Goal: Transaction & Acquisition: Book appointment/travel/reservation

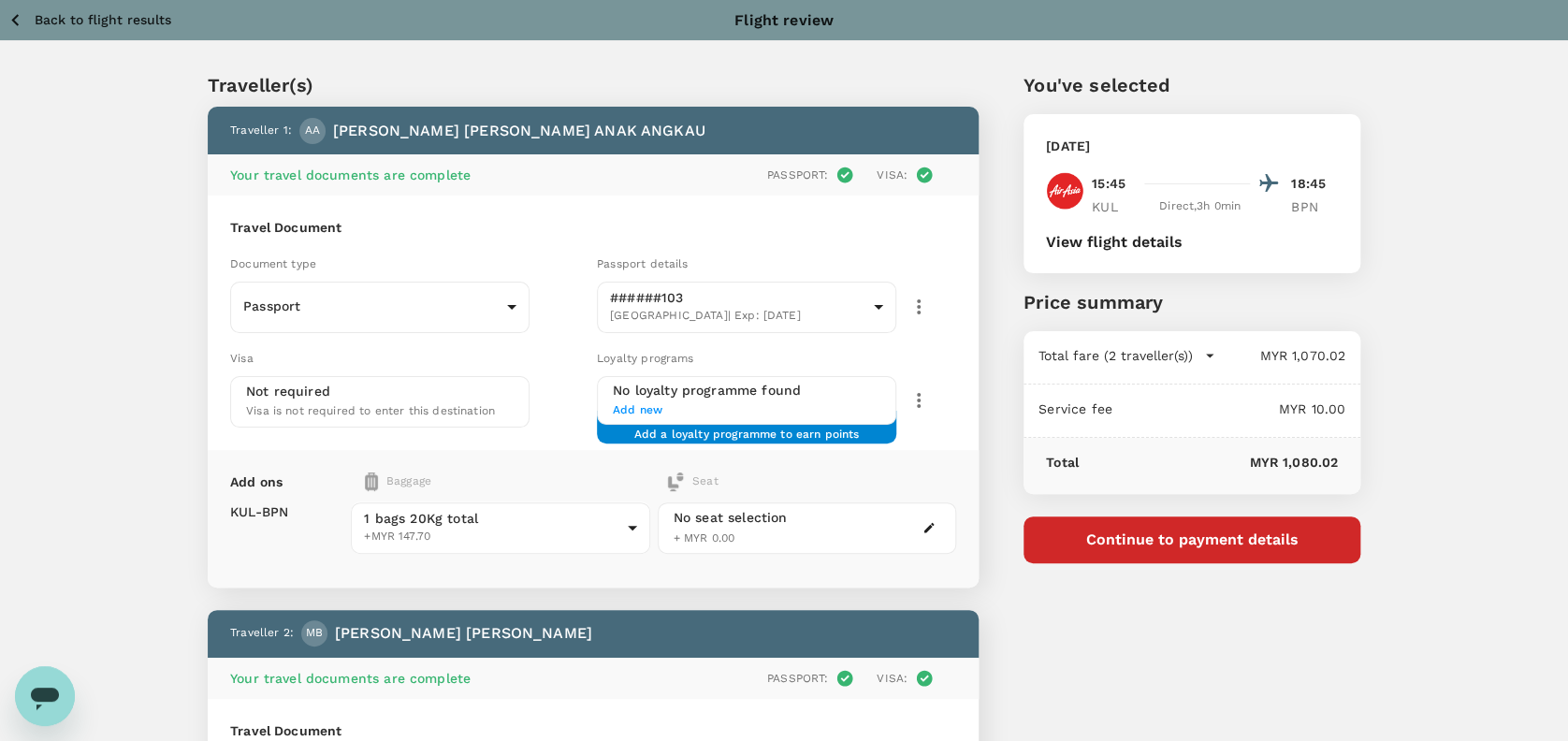
click at [22, 15] on icon "button" at bounding box center [15, 20] width 23 height 23
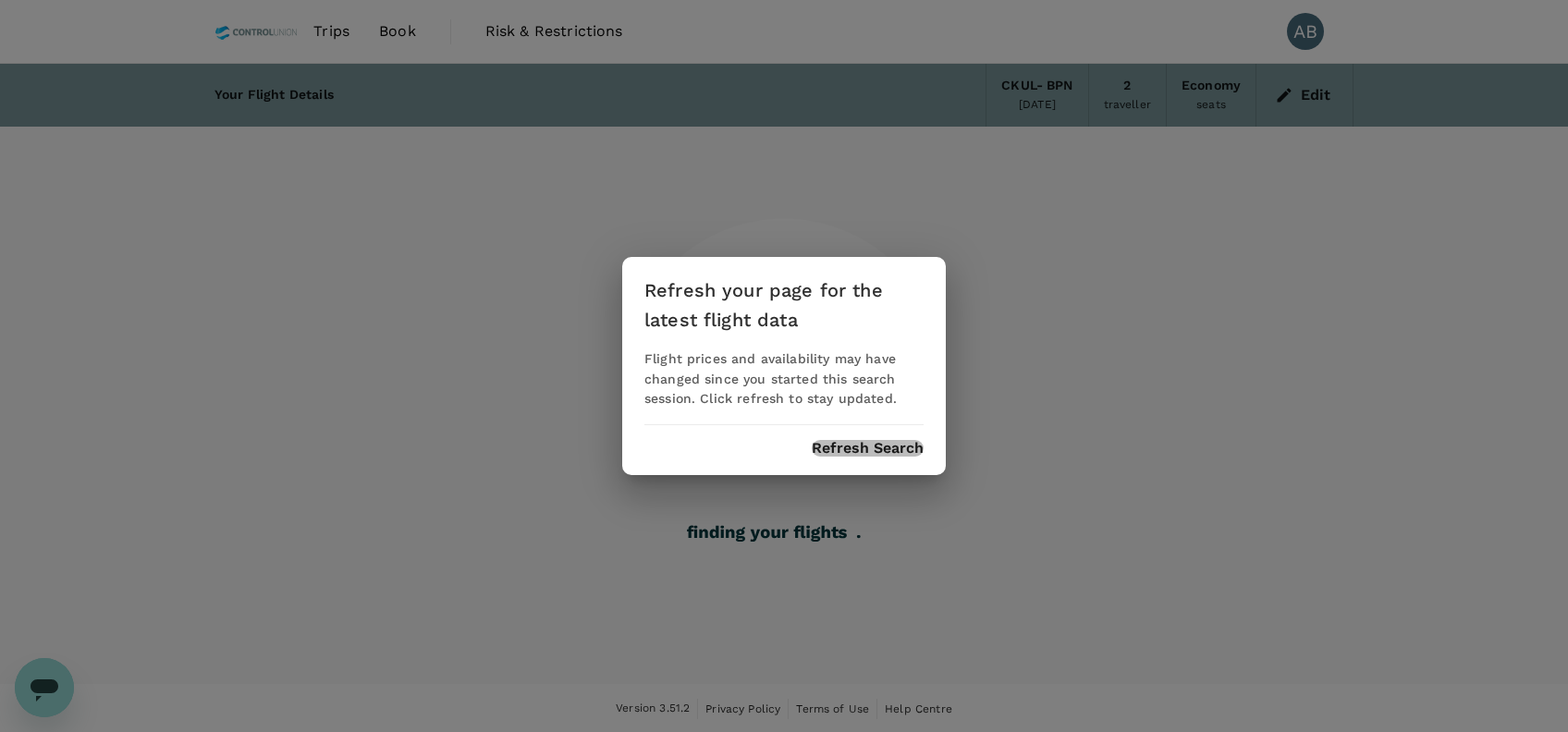
click at [850, 447] on button "Refresh Search" at bounding box center [868, 447] width 112 height 16
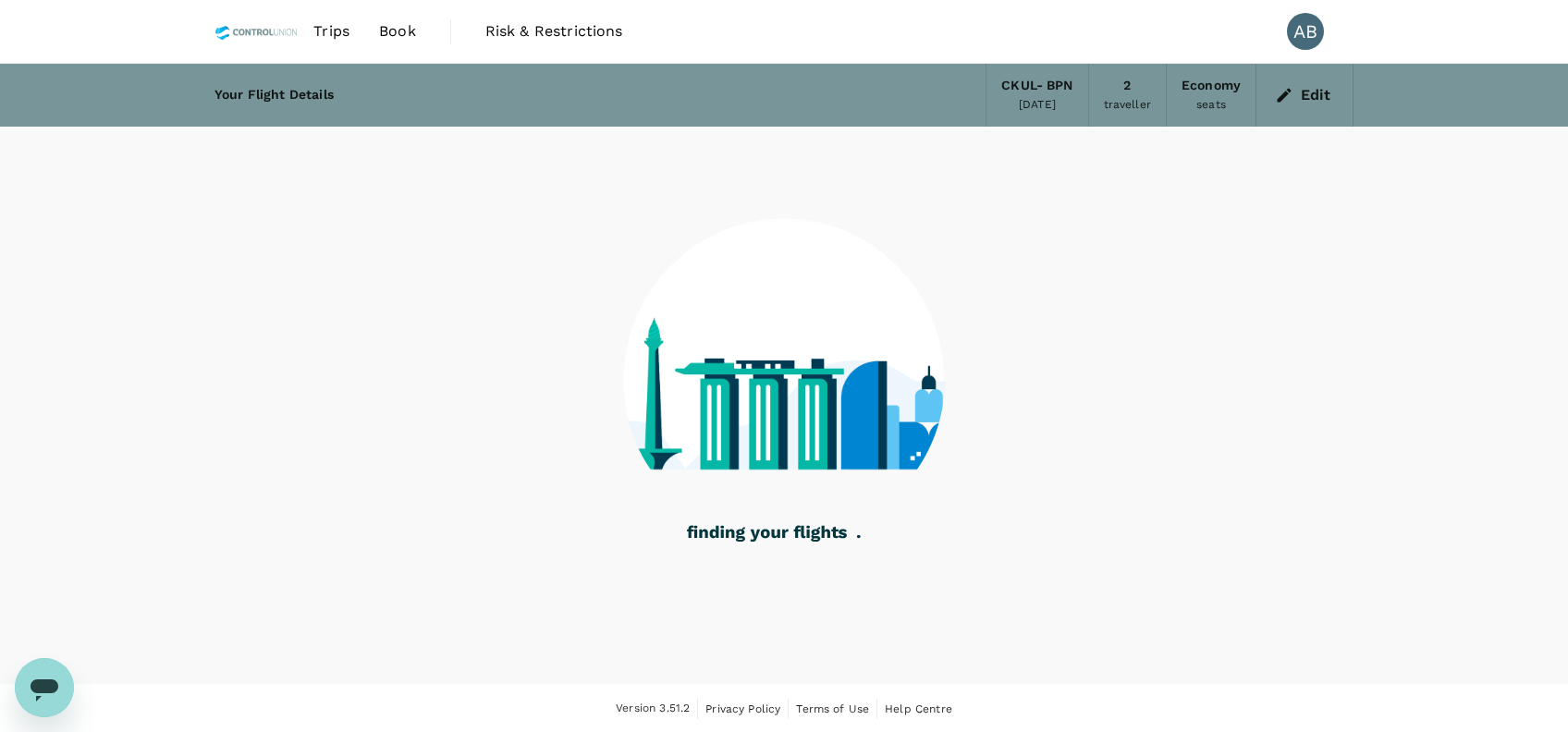
click at [400, 35] on span "Book" at bounding box center [397, 30] width 37 height 22
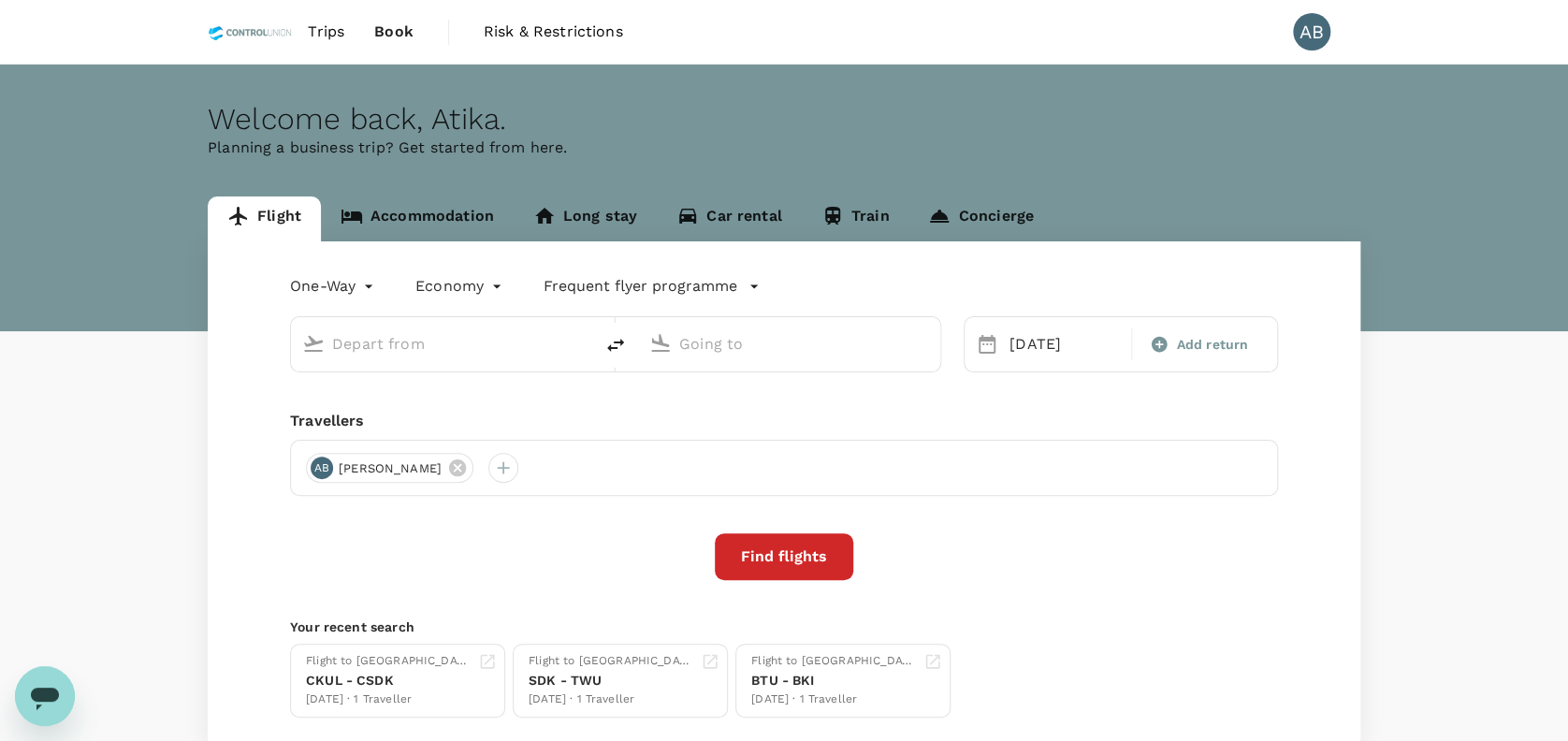
type input "Kuala Lumpur, Malaysia (any)"
type input "Sepinggan Intl (BPN)"
type input "Kuala Lumpur, Malaysia (any)"
type input "Sepinggan Intl (BPN)"
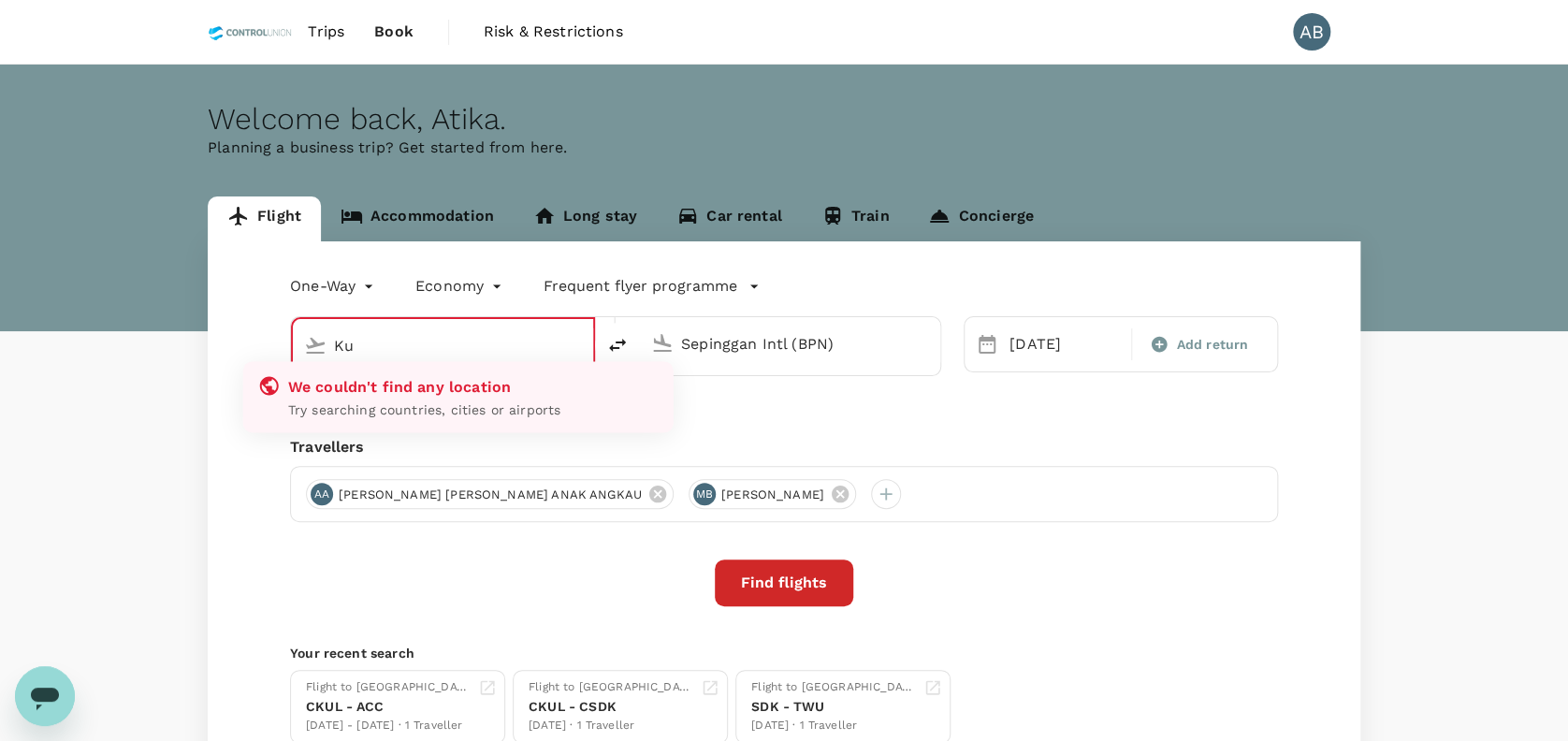
type input "K"
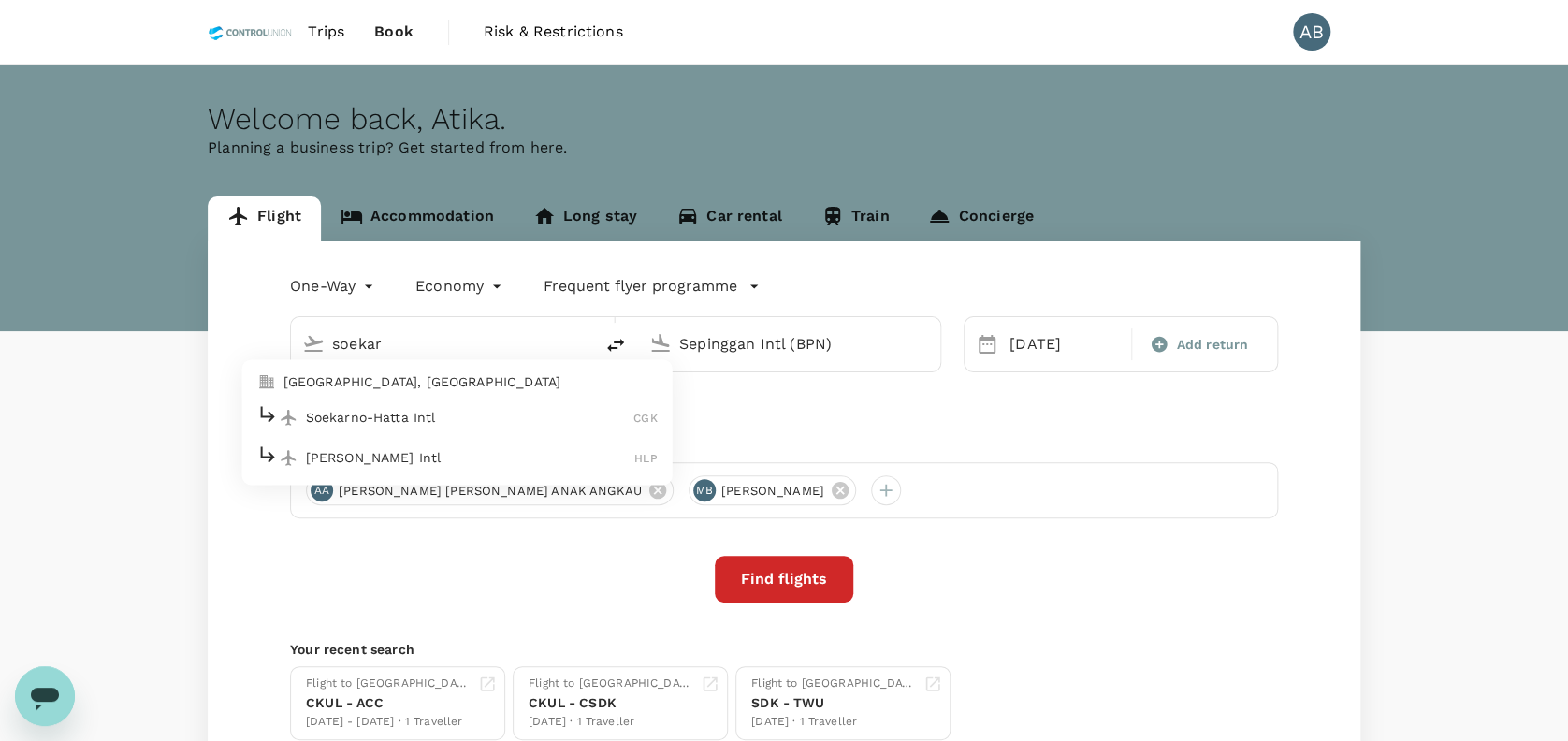
click at [489, 420] on p "Soekarno-Hatta Intl" at bounding box center [470, 416] width 328 height 18
type input "Soekarno-Hatta Intl (CGK)"
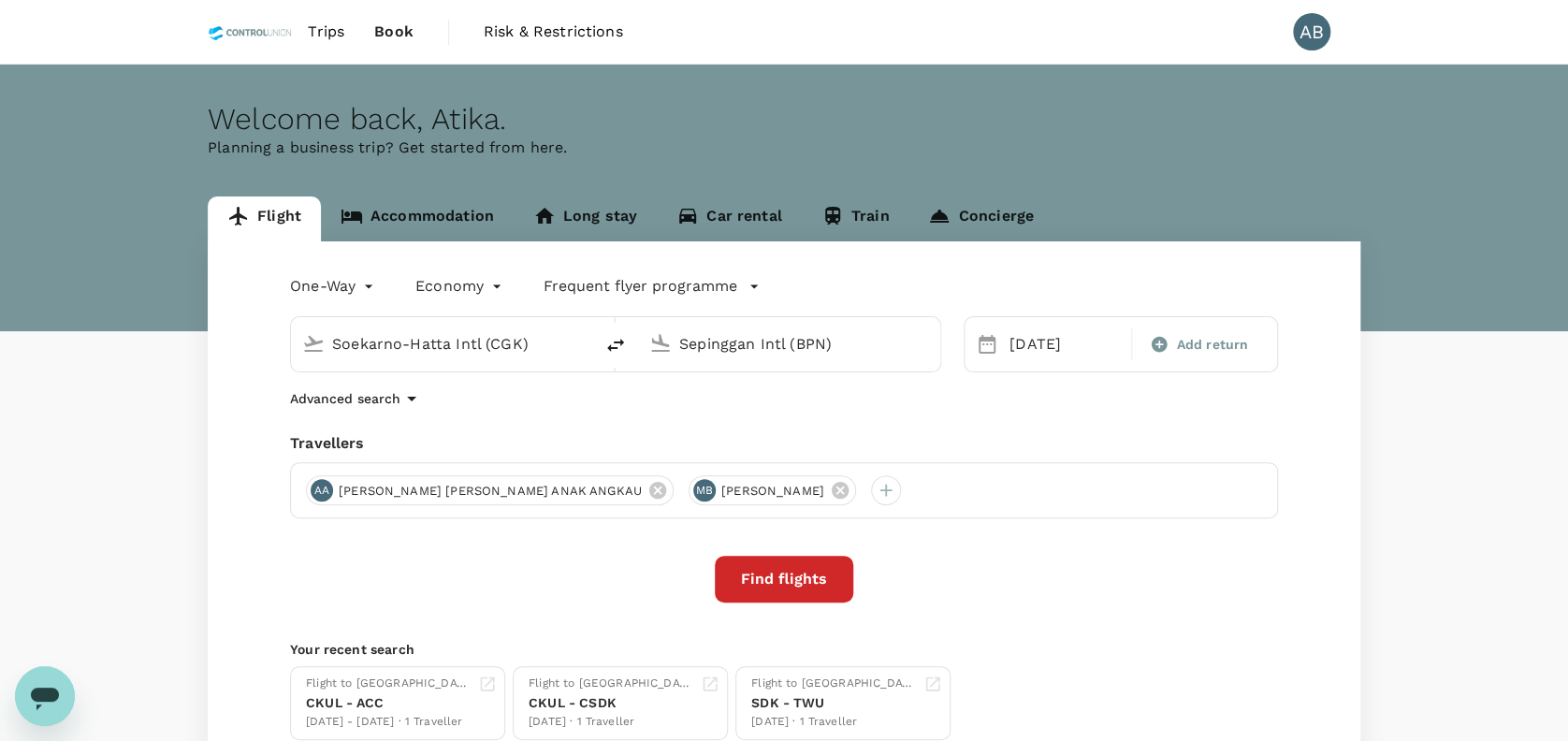
click at [917, 411] on div "One-Way oneway Economy economy Frequent flyer programme Soekarno-Hatta Intl (CG…" at bounding box center [784, 506] width 1152 height 529
click at [649, 492] on icon at bounding box center [657, 490] width 16 height 16
click at [468, 490] on icon at bounding box center [457, 490] width 20 height 20
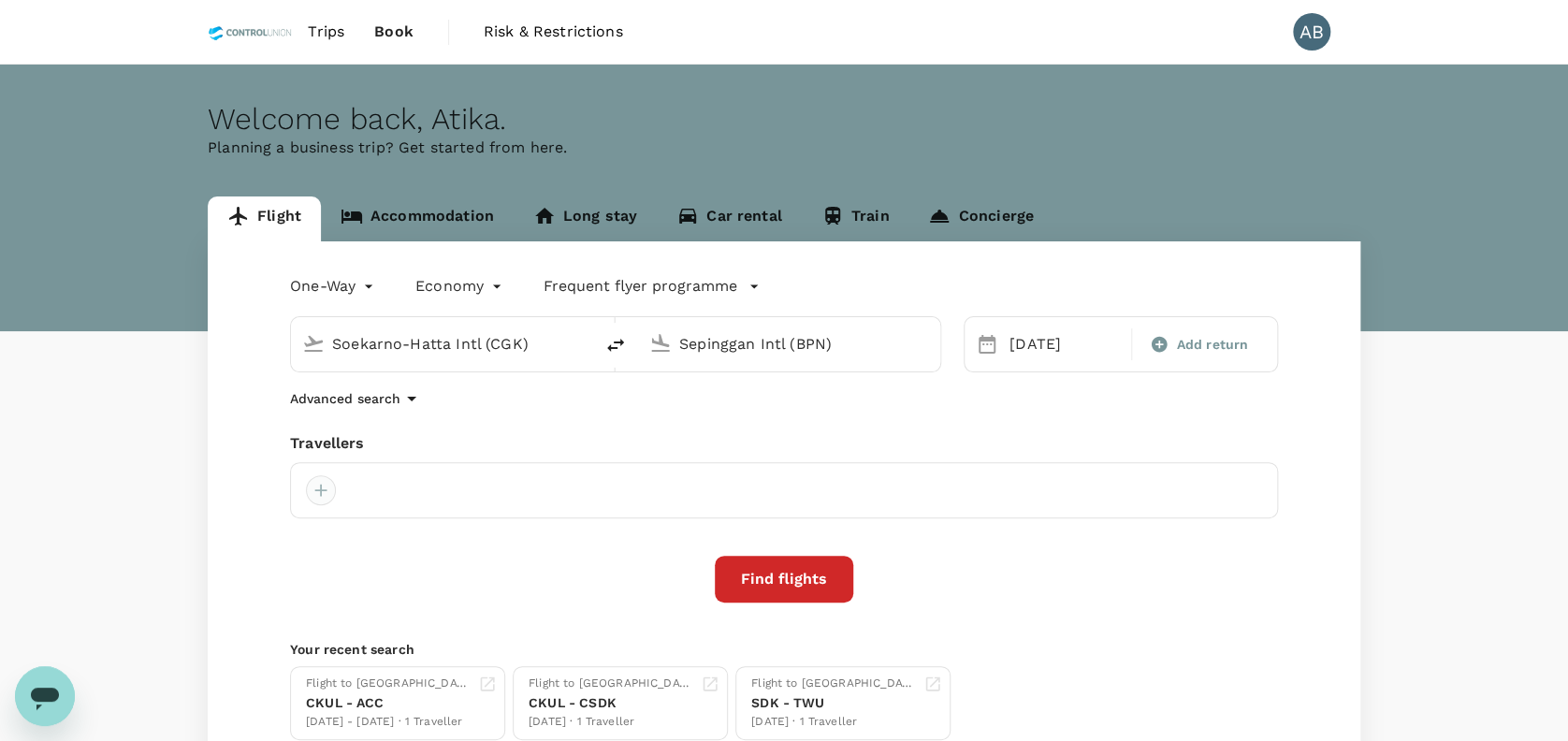
click at [323, 487] on div at bounding box center [321, 490] width 30 height 30
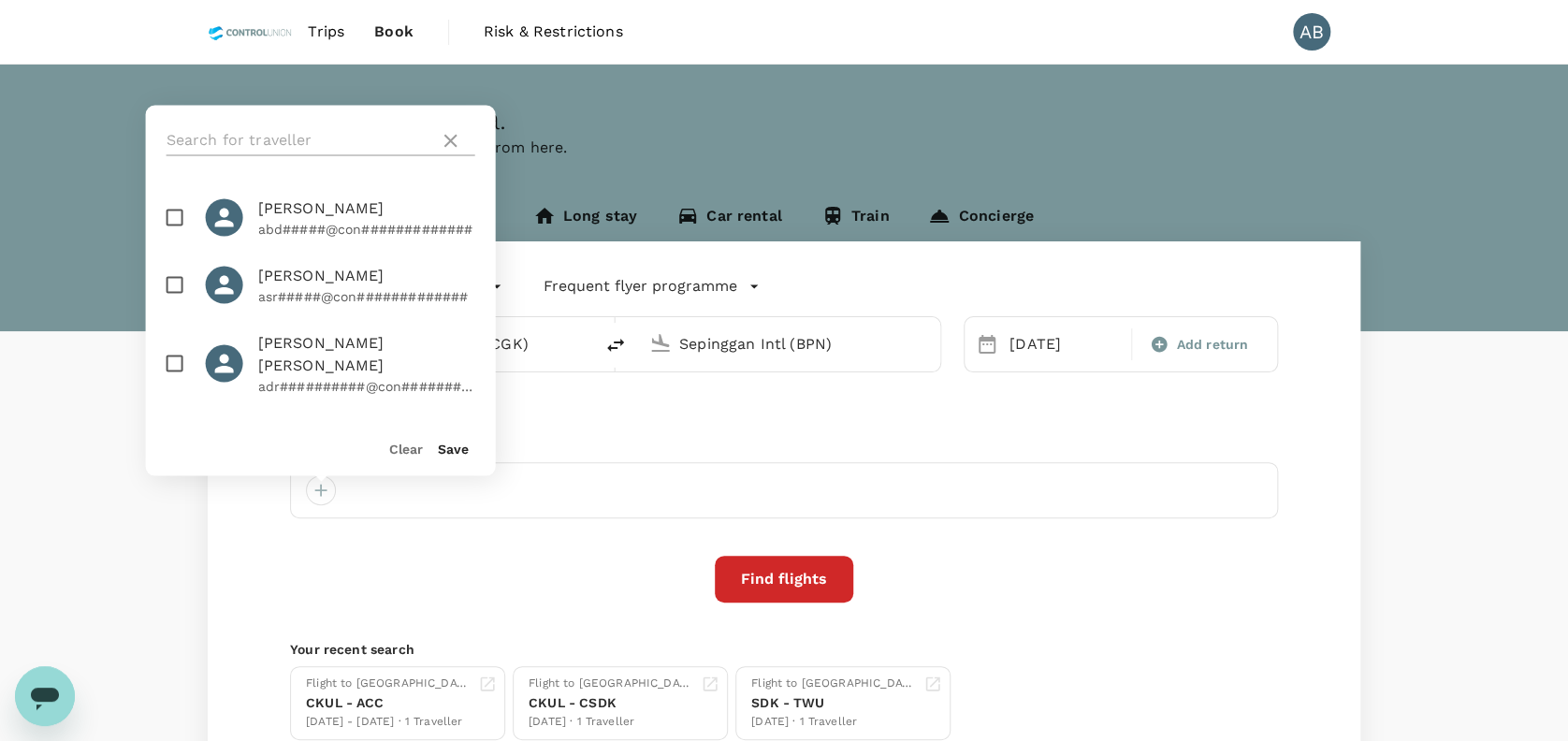
click at [302, 139] on input "text" at bounding box center [300, 140] width 266 height 30
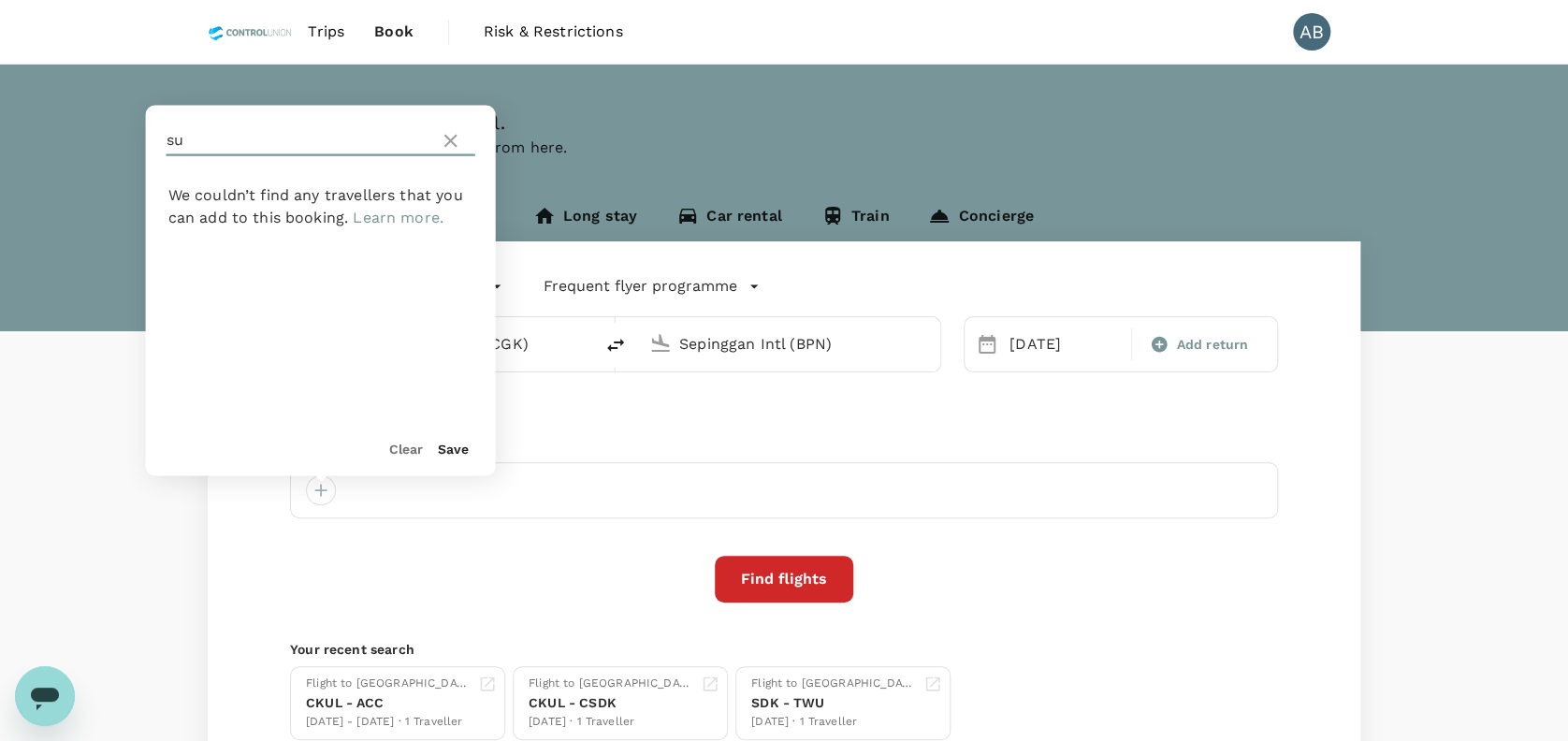
type input "s"
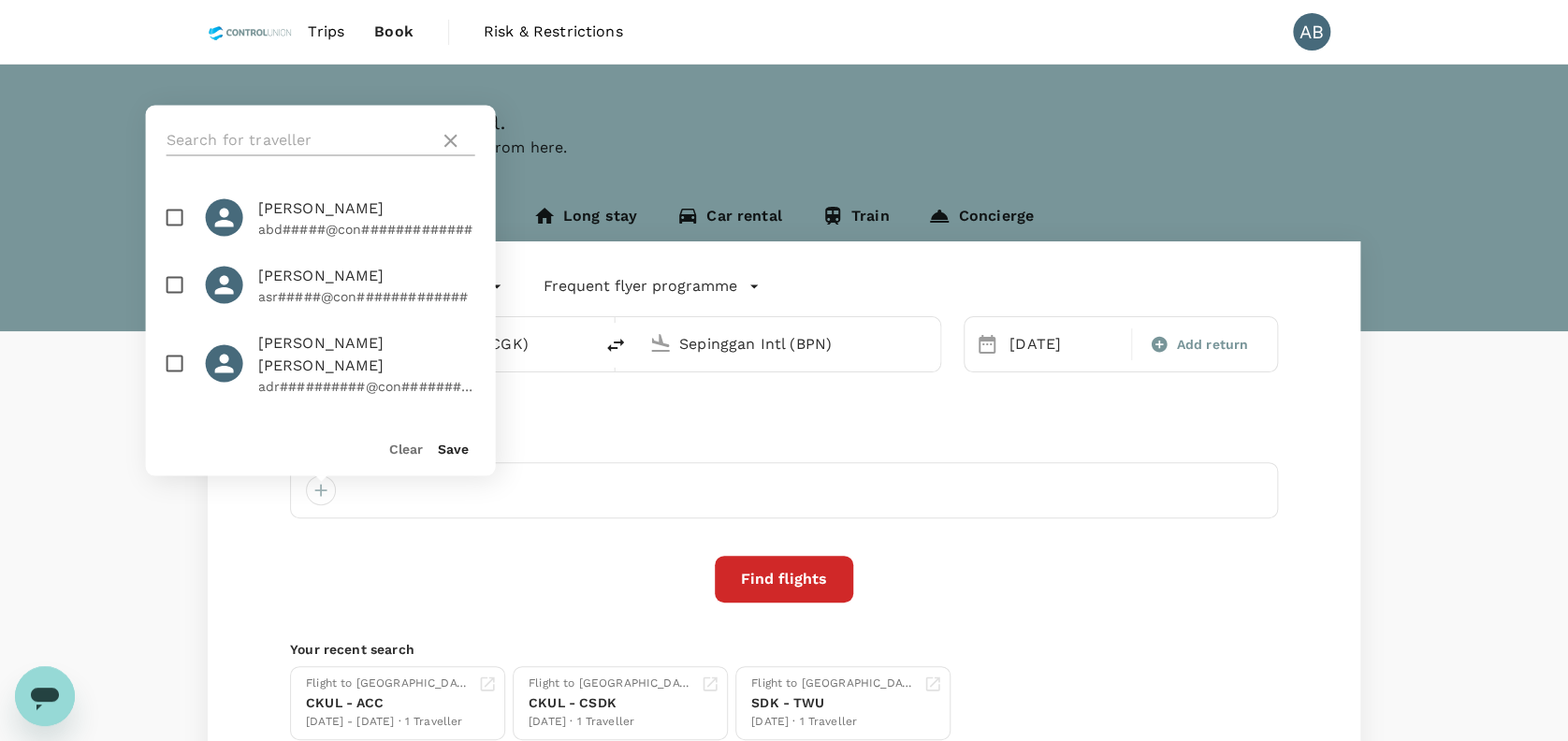
click at [251, 147] on input "text" at bounding box center [300, 140] width 266 height 30
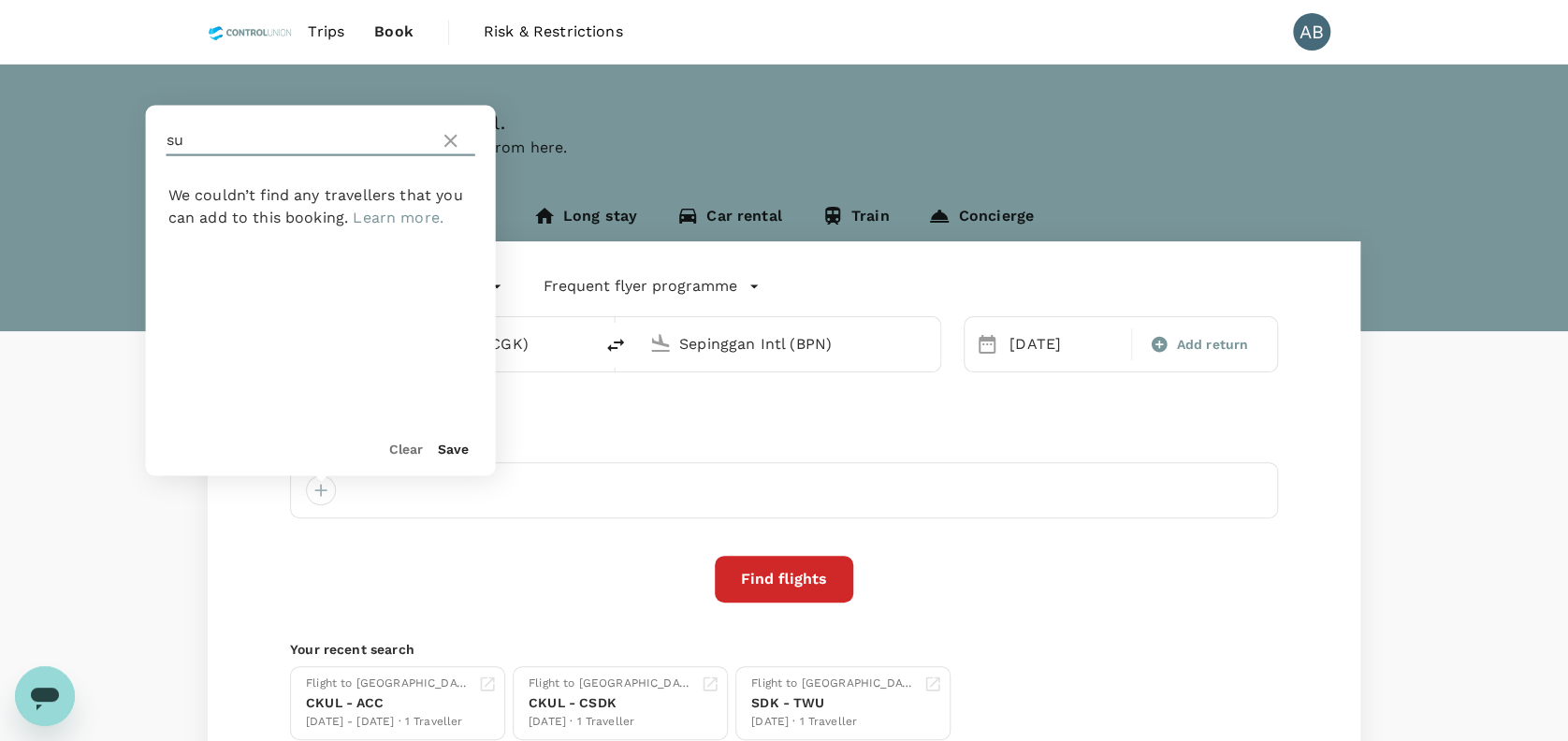
type input "s"
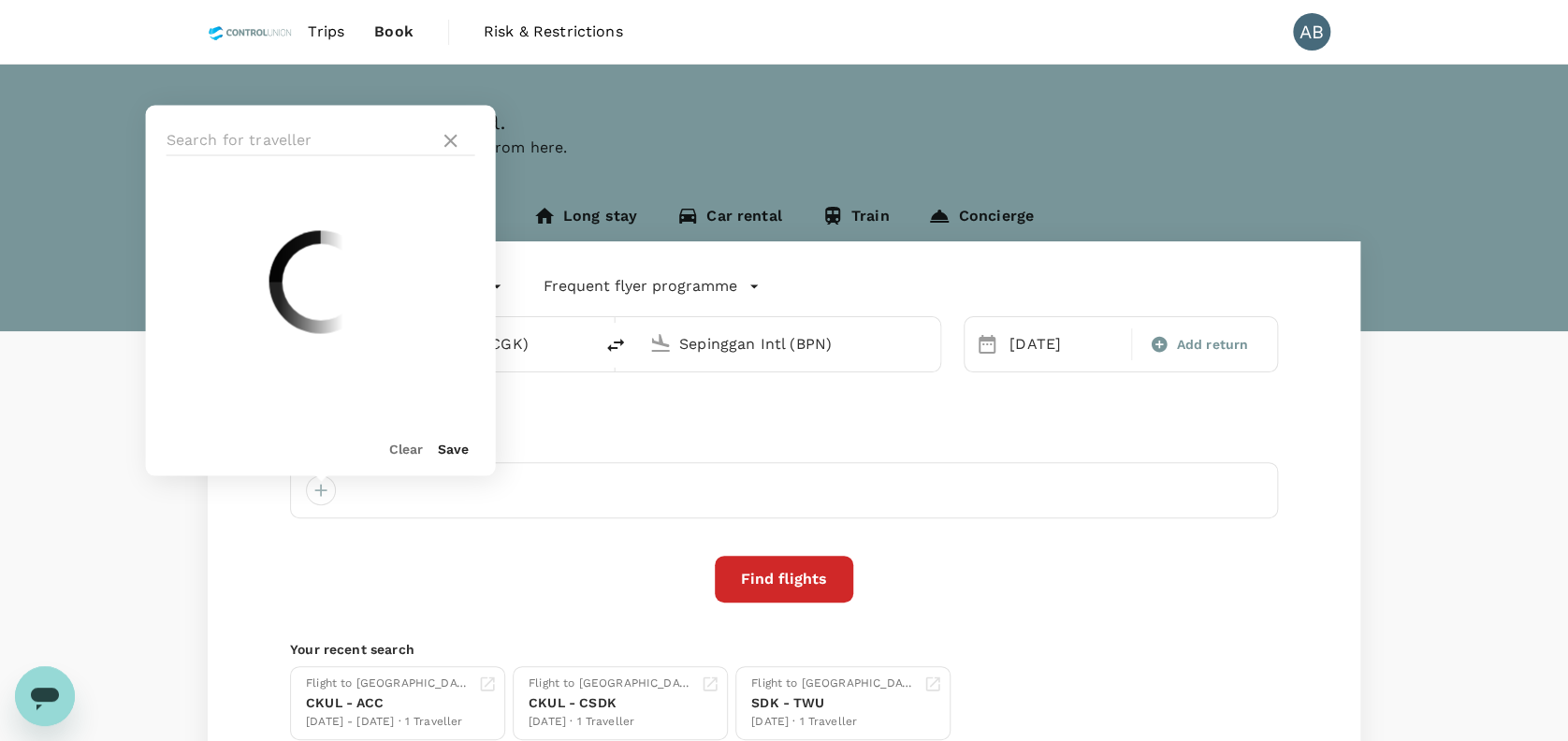
click at [1064, 428] on div "One-Way oneway Economy economy Frequent flyer programme Soekarno-Hatta Intl (CG…" at bounding box center [784, 506] width 1152 height 529
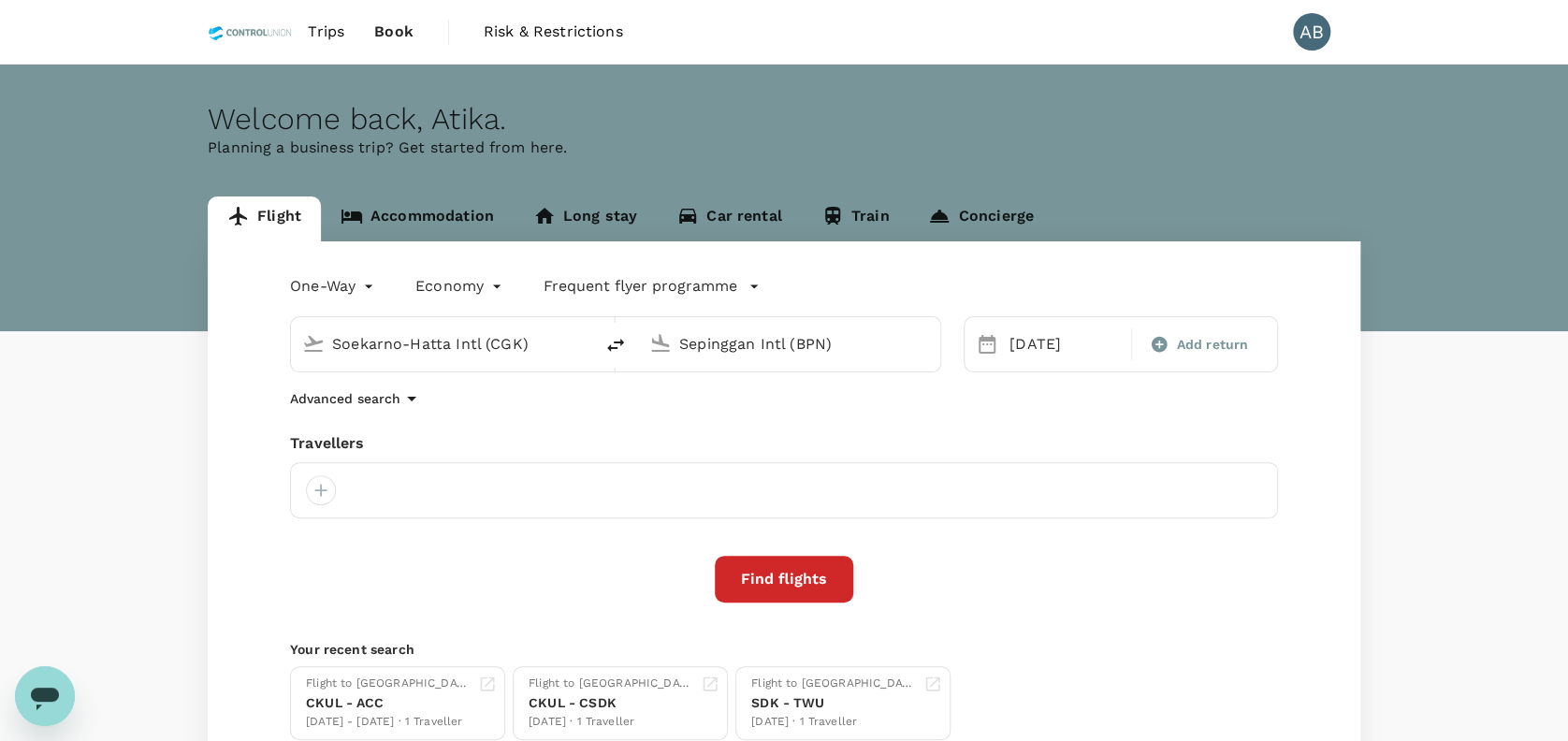
click at [1019, 146] on p "Planning a business trip? Get started from here." at bounding box center [784, 147] width 1152 height 22
drag, startPoint x: 1139, startPoint y: 146, endPoint x: 1149, endPoint y: 149, distance: 10.4
click at [1145, 149] on p "Planning a business trip? Get started from here." at bounding box center [784, 147] width 1152 height 22
